Goal: Information Seeking & Learning: Learn about a topic

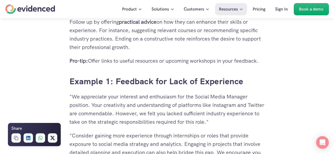
scroll to position [1155, 0]
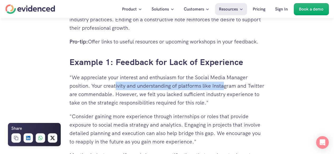
drag, startPoint x: 116, startPoint y: 87, endPoint x: 225, endPoint y: 86, distance: 109.3
click at [225, 86] on p ""We appreciate your interest and enthusiasm for the Social Media Manager positi…" at bounding box center [166, 90] width 195 height 34
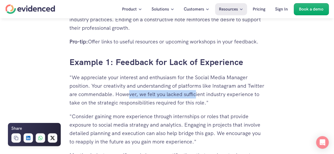
drag, startPoint x: 146, startPoint y: 95, endPoint x: 212, endPoint y: 93, distance: 66.5
click at [212, 93] on p ""We appreciate your interest and enthusiasm for the Social Media Manager positi…" at bounding box center [166, 90] width 195 height 34
click at [209, 98] on p ""We appreciate your interest and enthusiasm for the Social Media Manager positi…" at bounding box center [166, 90] width 195 height 34
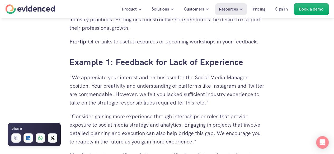
click at [188, 95] on p ""We appreciate your interest and enthusiasm for the Social Media Manager positi…" at bounding box center [166, 90] width 195 height 34
copy p "lacked"
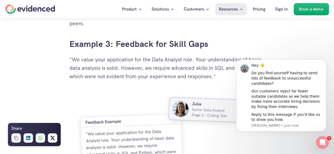
scroll to position [1419, 0]
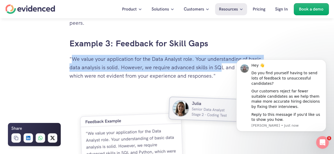
drag, startPoint x: 73, startPoint y: 58, endPoint x: 222, endPoint y: 68, distance: 149.2
click at [222, 68] on p ""We value your application for the Data Analyst role. Your understanding of bas…" at bounding box center [166, 67] width 195 height 25
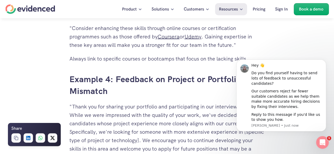
scroll to position [1630, 0]
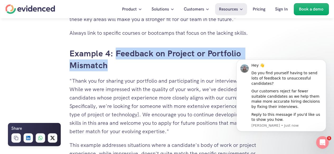
drag, startPoint x: 117, startPoint y: 53, endPoint x: 18, endPoint y: 82, distance: 102.9
click at [110, 69] on h3 "Example 4: Feedback on Project or Portfolio Mismatch" at bounding box center [166, 60] width 195 height 24
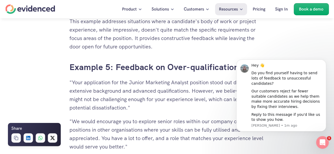
scroll to position [1762, 0]
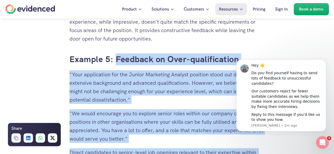
drag, startPoint x: 345, startPoint y: 116, endPoint x: 240, endPoint y: 60, distance: 118.9
click at [107, 92] on p ""Your application for the Junior Marketing Analyst position stood out due to yo…" at bounding box center [166, 87] width 195 height 34
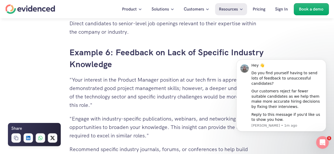
scroll to position [1920, 0]
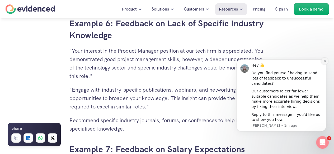
click at [325, 63] on icon "Dismiss notification" at bounding box center [324, 61] width 3 height 3
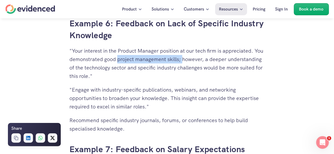
drag, startPoint x: 117, startPoint y: 59, endPoint x: 184, endPoint y: 61, distance: 66.8
click at [184, 61] on p ""Your interest in the Product Manager position at our tech firm is appreciated.…" at bounding box center [166, 64] width 195 height 34
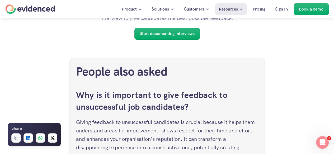
scroll to position [2290, 0]
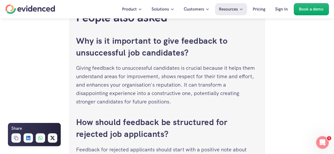
click at [138, 77] on p "Giving feedback to unsuccessful candidates is crucial because it helps them und…" at bounding box center [167, 85] width 182 height 42
